Goal: Task Accomplishment & Management: Manage account settings

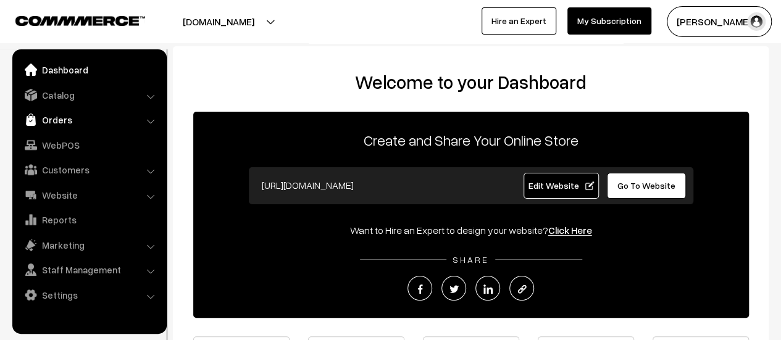
click at [49, 114] on link "Orders" at bounding box center [88, 120] width 147 height 22
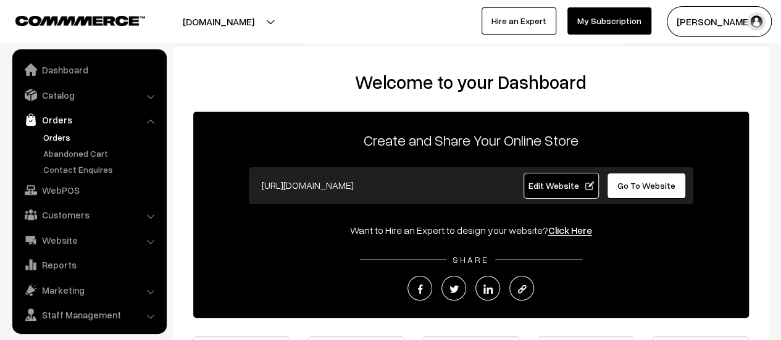
click at [57, 136] on link "Orders" at bounding box center [101, 137] width 122 height 13
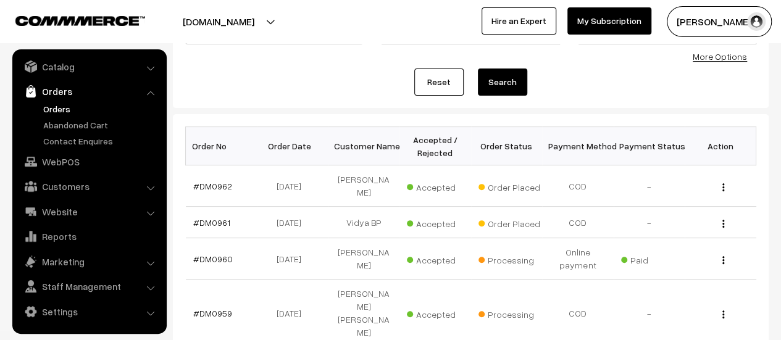
scroll to position [141, 0]
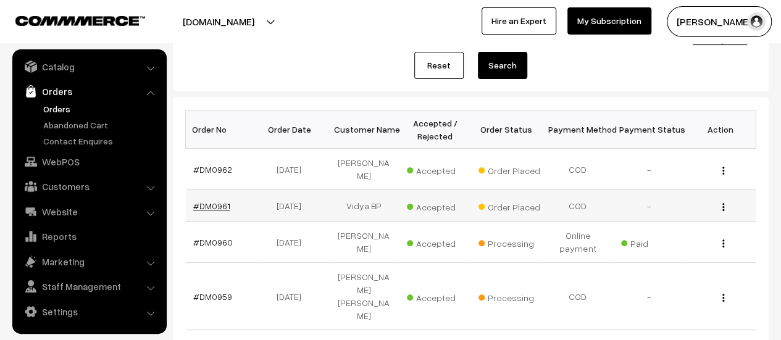
click at [195, 201] on link "#DM0961" at bounding box center [211, 206] width 37 height 10
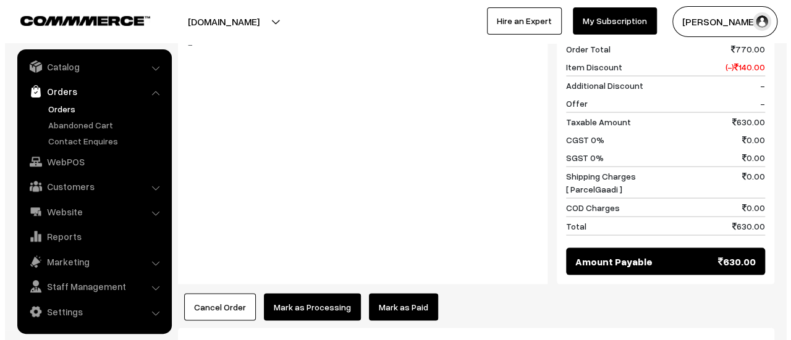
scroll to position [1234, 0]
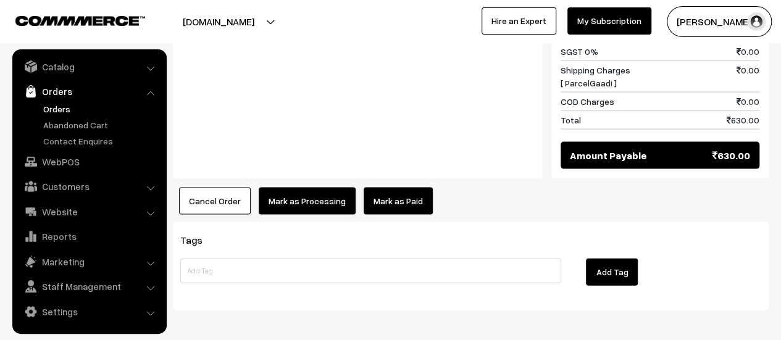
click at [309, 188] on button "Mark as Processing" at bounding box center [307, 201] width 97 height 27
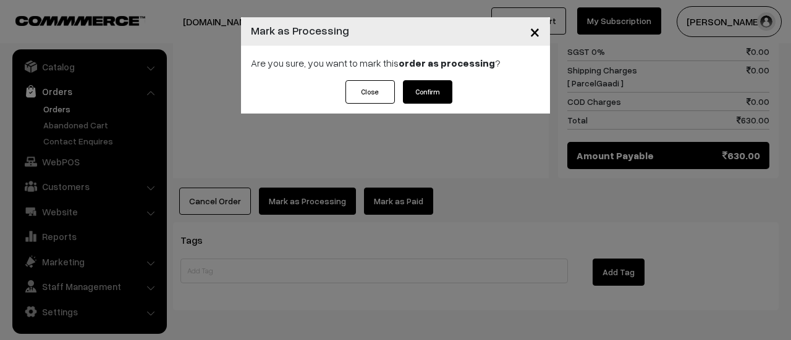
click at [425, 92] on button "Confirm" at bounding box center [427, 91] width 49 height 23
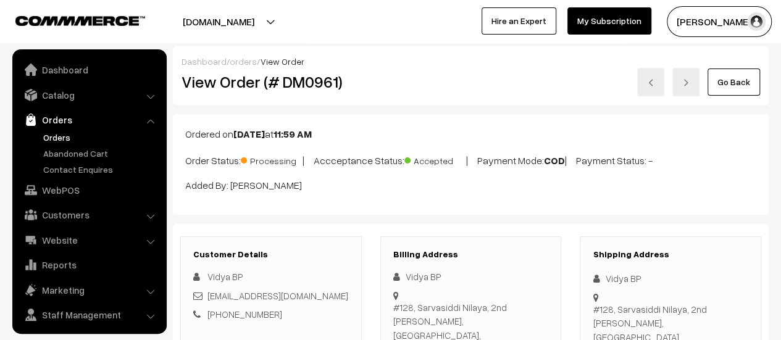
scroll to position [28, 0]
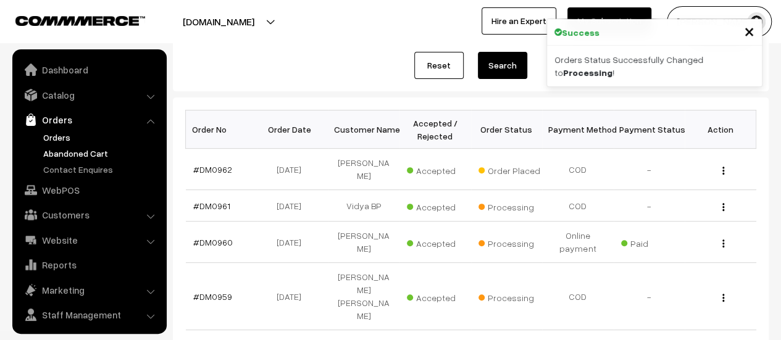
scroll to position [28, 0]
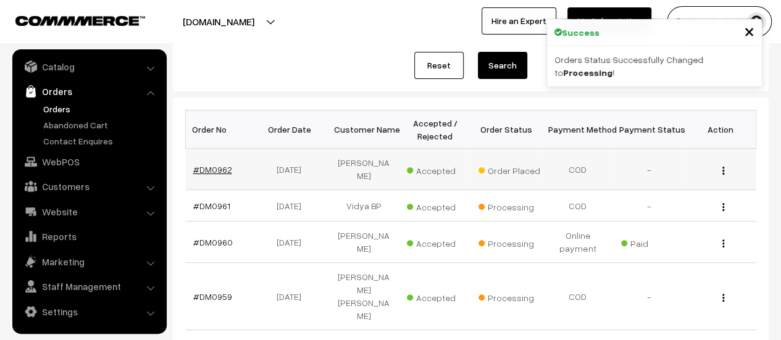
click at [218, 164] on link "#DM0962" at bounding box center [212, 169] width 39 height 10
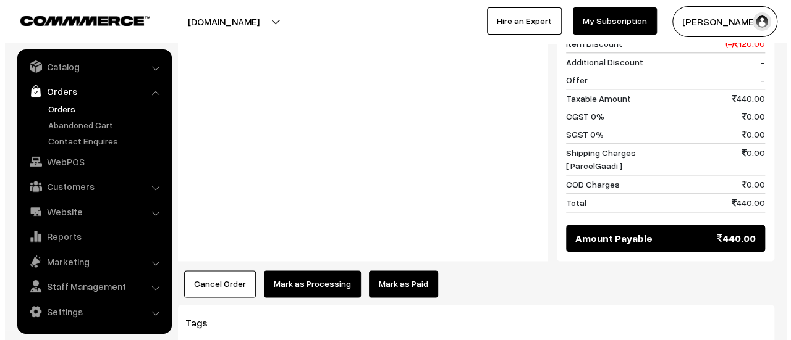
scroll to position [772, 0]
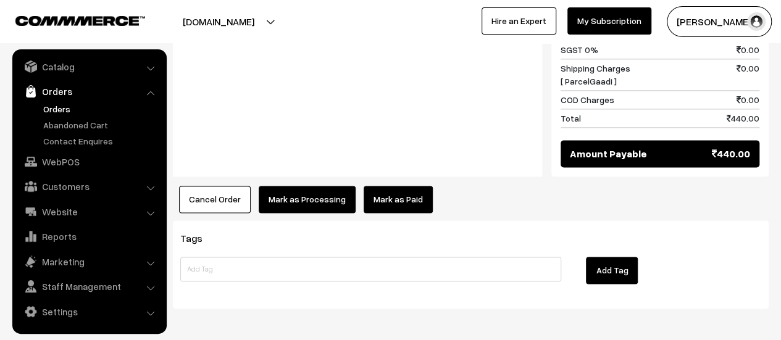
click at [311, 186] on button "Mark as Processing" at bounding box center [307, 199] width 97 height 27
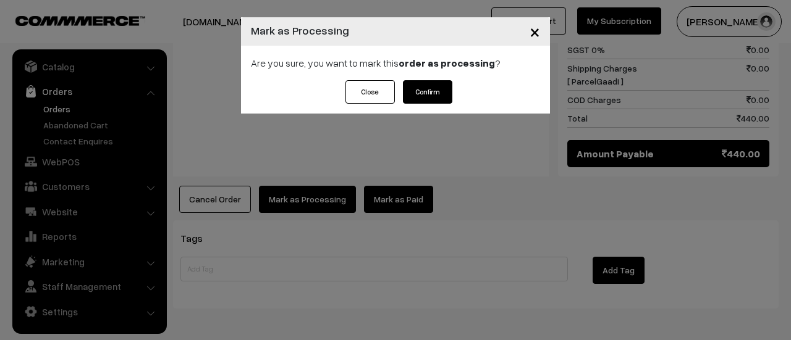
click at [425, 86] on button "Confirm" at bounding box center [427, 91] width 49 height 23
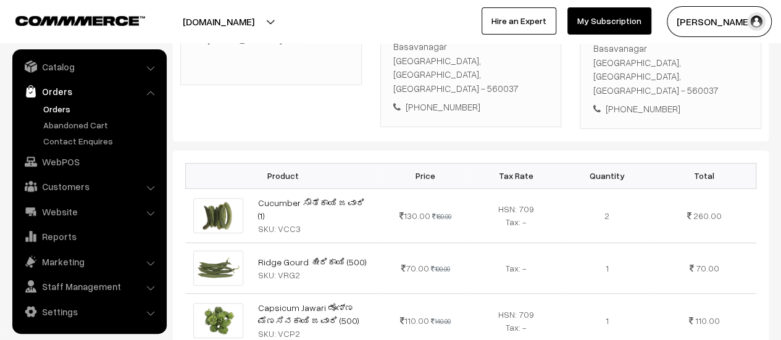
scroll to position [251, 0]
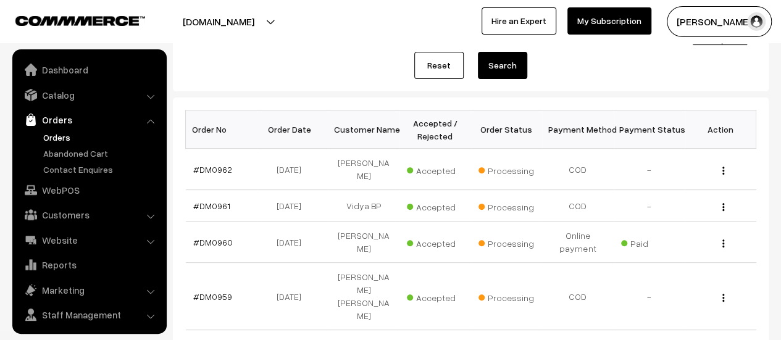
scroll to position [28, 0]
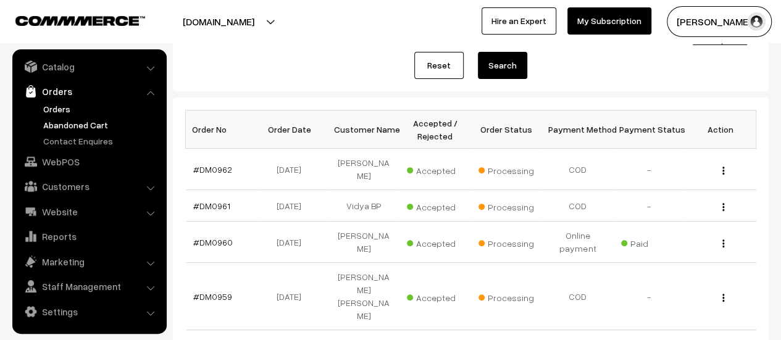
click at [68, 124] on link "Abandoned Cart" at bounding box center [101, 125] width 122 height 13
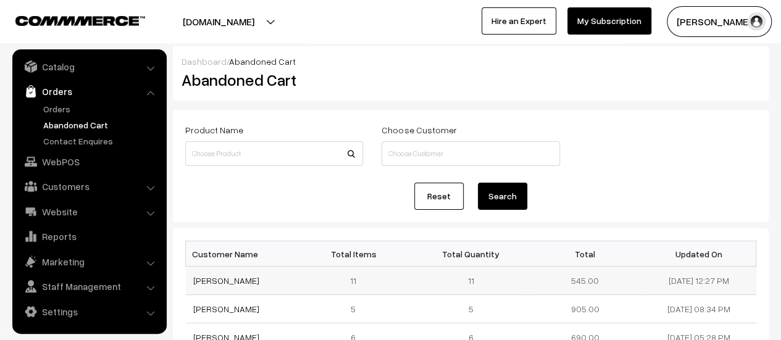
scroll to position [38, 0]
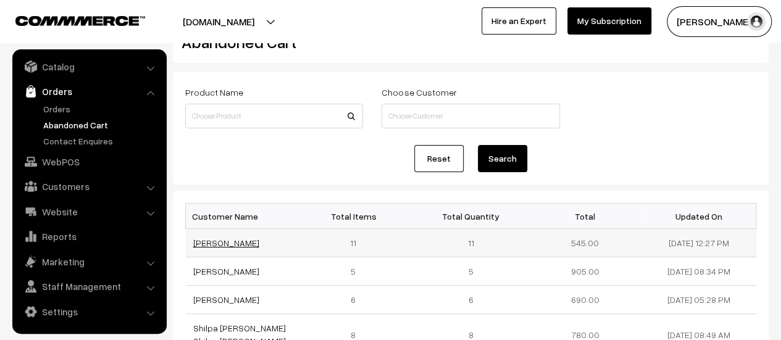
click at [238, 245] on link "[PERSON_NAME]" at bounding box center [226, 243] width 66 height 10
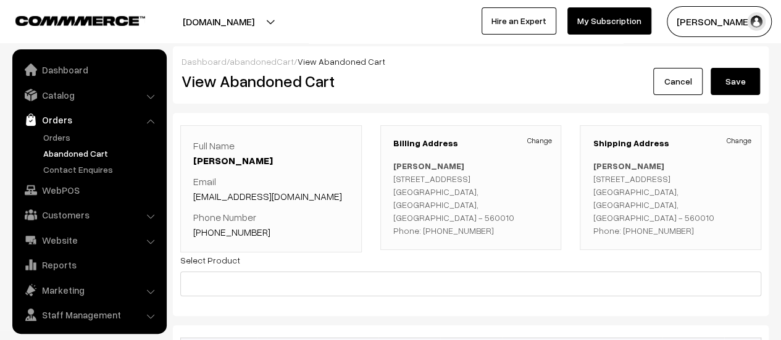
scroll to position [28, 0]
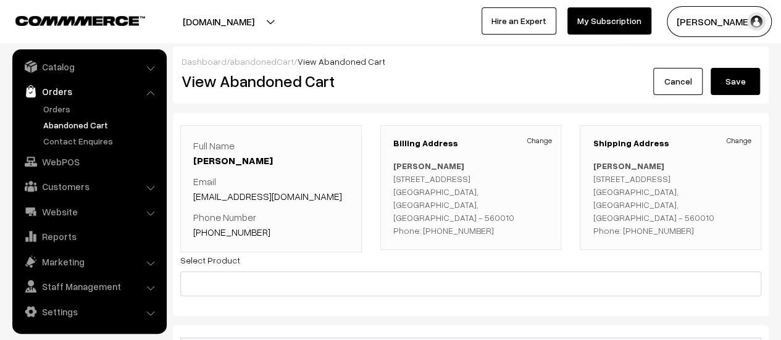
drag, startPoint x: 303, startPoint y: 158, endPoint x: 188, endPoint y: 161, distance: 114.9
click at [188, 161] on div "Full Name Manjunatha Hunasikatti Email manjunatha25021987@gmail.com Phone Numbe…" at bounding box center [271, 188] width 182 height 127
copy link "[PERSON_NAME]"
drag, startPoint x: 338, startPoint y: 196, endPoint x: 190, endPoint y: 200, distance: 148.3
click at [190, 200] on div "Full Name Manjunatha Hunasikatti Email manjunatha25021987@gmail.com Phone Numbe…" at bounding box center [271, 188] width 182 height 127
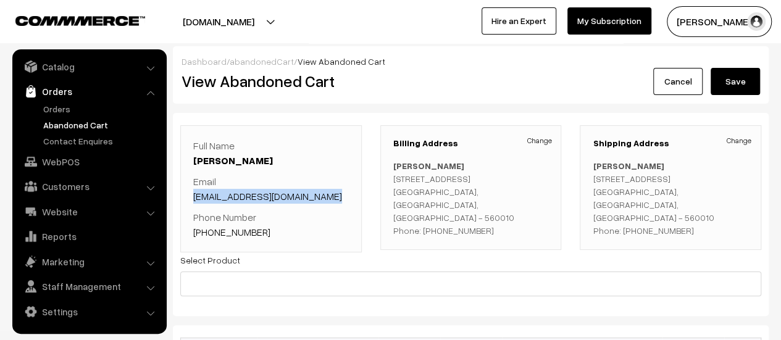
copy link "manjunatha25021987@gmail.com"
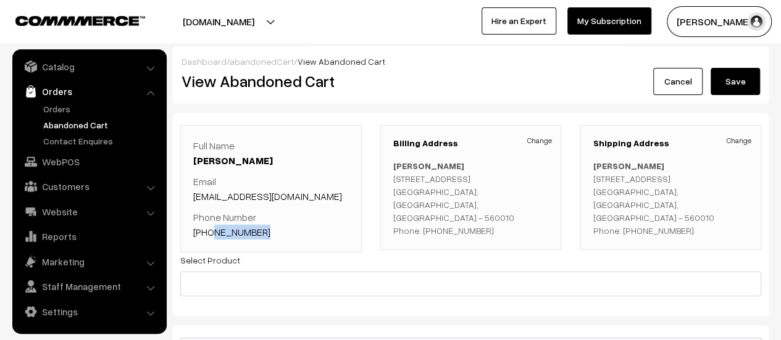
drag, startPoint x: 267, startPoint y: 233, endPoint x: 209, endPoint y: 230, distance: 58.8
click at [209, 230] on p "Phone Number +91 8296798800" at bounding box center [271, 225] width 156 height 30
copy link "8296798800"
click at [287, 238] on p "Phone Number +91 8296798800" at bounding box center [271, 225] width 156 height 30
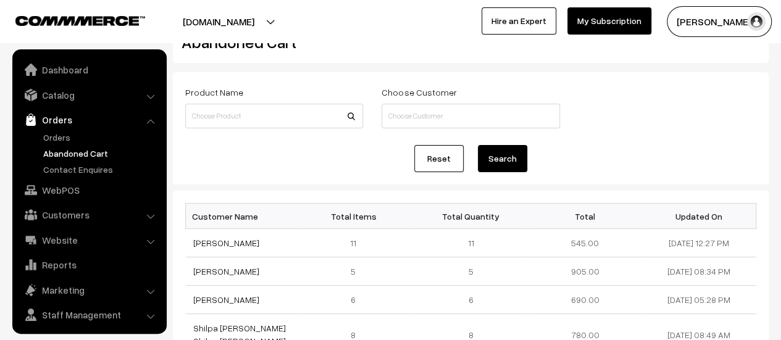
scroll to position [28, 0]
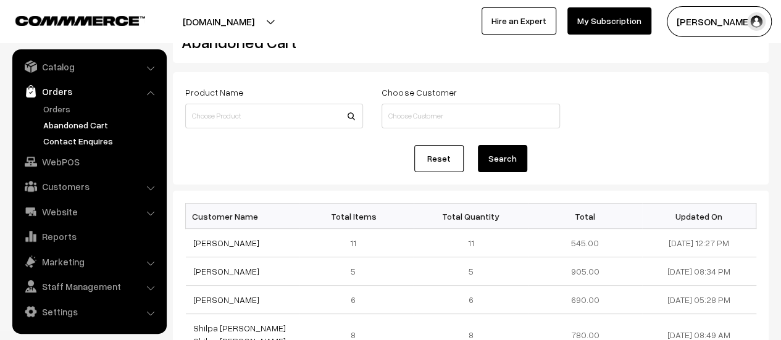
click at [82, 140] on link "Contact Enquires" at bounding box center [101, 141] width 122 height 13
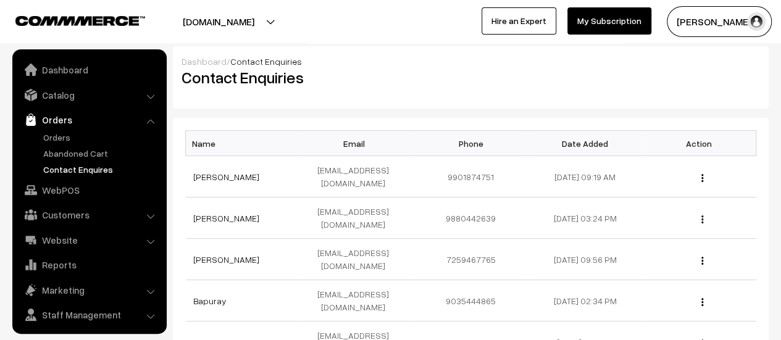
scroll to position [28, 0]
